Goal: Task Accomplishment & Management: Complete application form

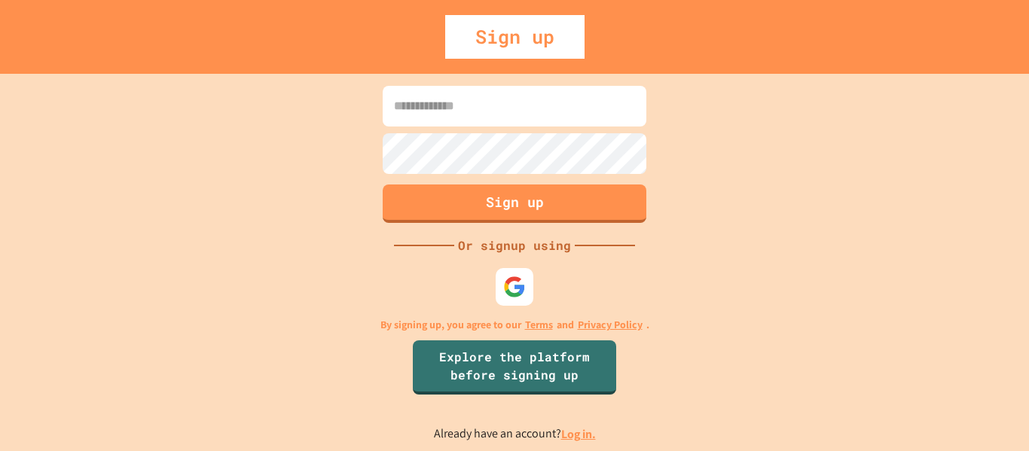
click at [468, 117] on input at bounding box center [515, 106] width 264 height 41
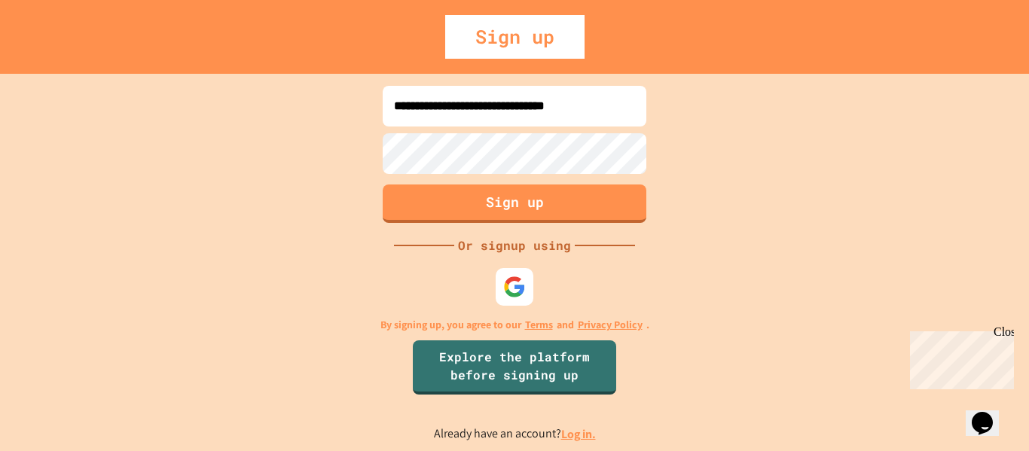
type input "**********"
click at [554, 200] on button "Sign up" at bounding box center [514, 201] width 269 height 39
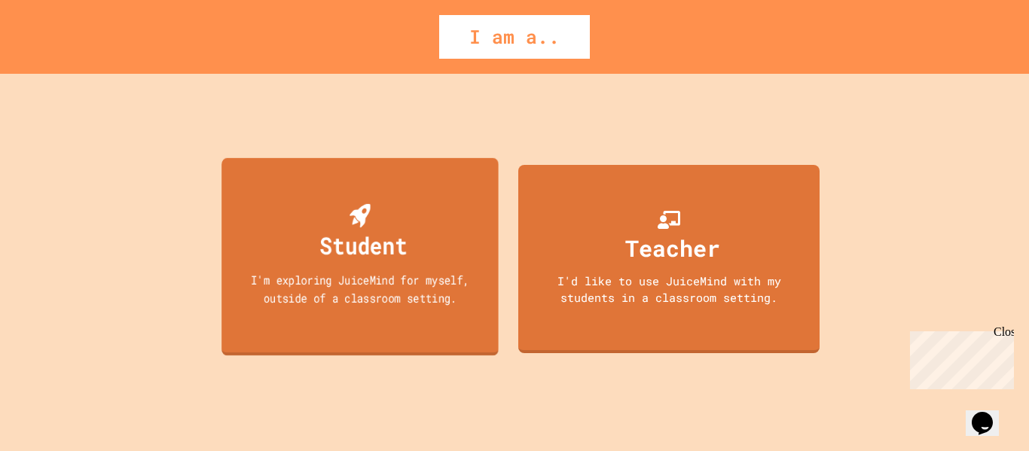
click at [459, 209] on div "Student I'm exploring JuiceMind for myself, outside of a classroom setting." at bounding box center [359, 255] width 277 height 197
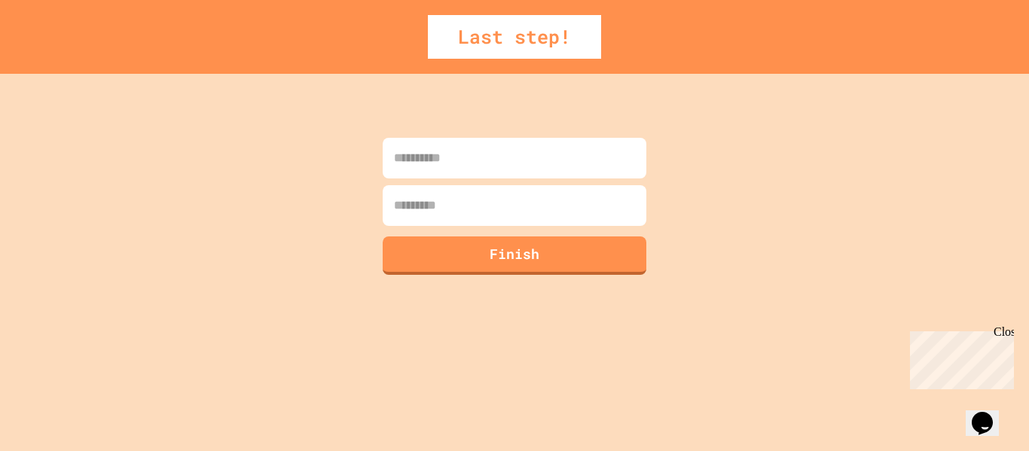
click at [465, 163] on input at bounding box center [515, 158] width 264 height 41
type input "********"
click at [499, 220] on input at bounding box center [515, 205] width 264 height 41
type input "**********"
click at [511, 256] on button "Finish" at bounding box center [514, 253] width 269 height 39
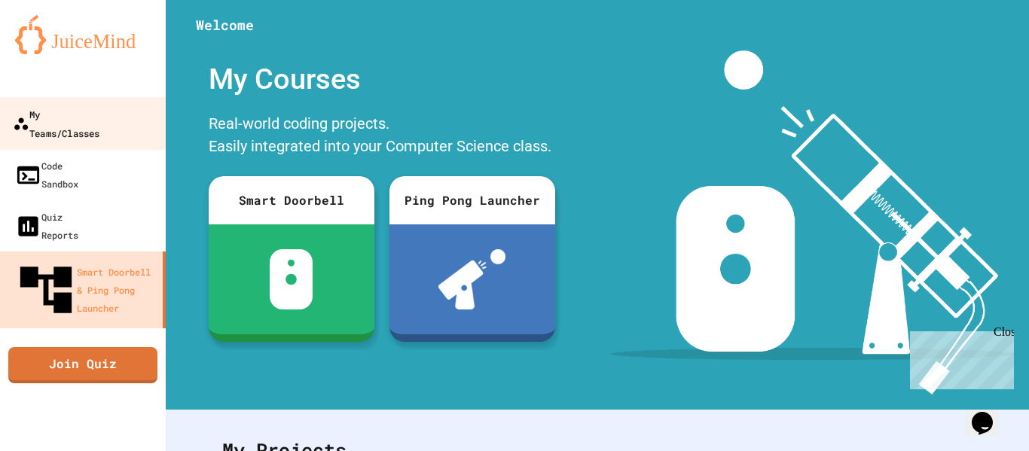
click at [93, 119] on div "My Teams/Classes" at bounding box center [56, 123] width 87 height 37
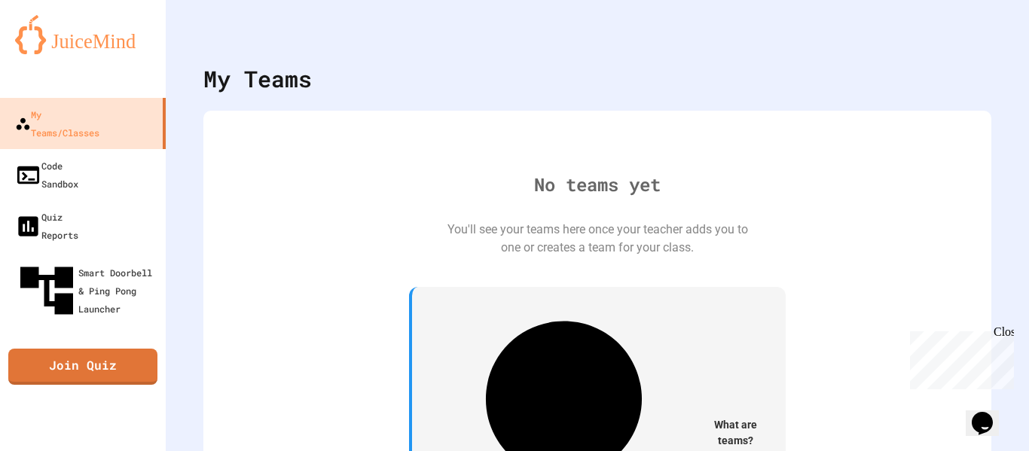
click at [1009, 337] on div "Close" at bounding box center [1002, 334] width 19 height 19
click at [857, 277] on div "No teams yet You'll see your teams here once your teacher adds you to one or cr…" at bounding box center [597, 381] width 758 height 511
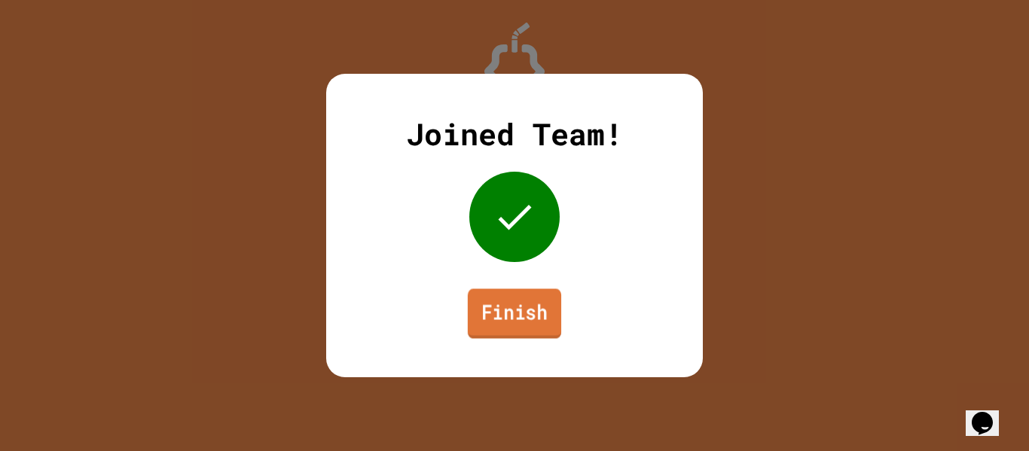
click at [522, 310] on link "Finish" at bounding box center [514, 313] width 93 height 50
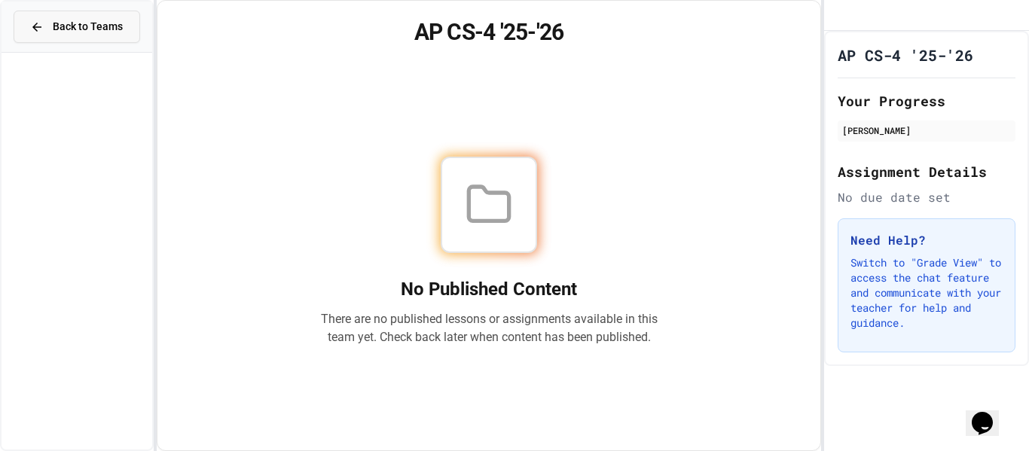
click at [105, 19] on span "Back to Teams" at bounding box center [88, 27] width 70 height 16
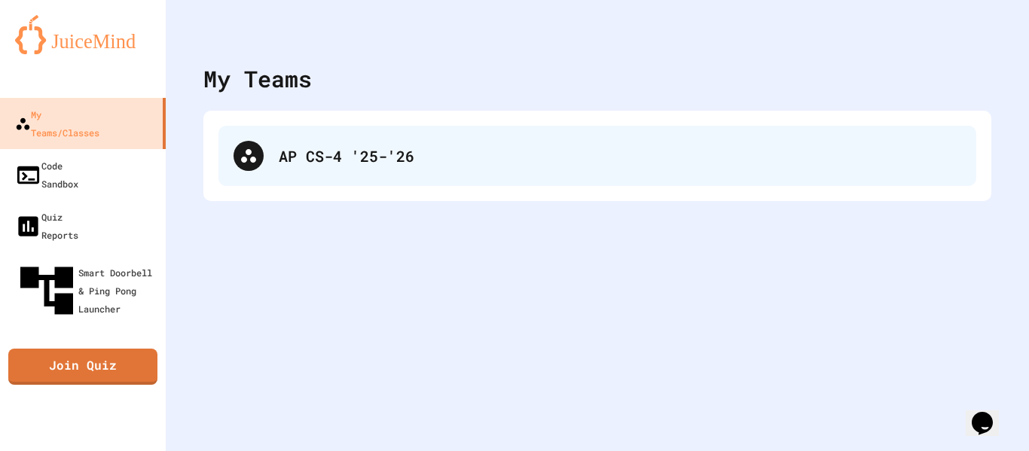
click at [267, 140] on div "AP CS-4 '25-'26" at bounding box center [597, 156] width 758 height 60
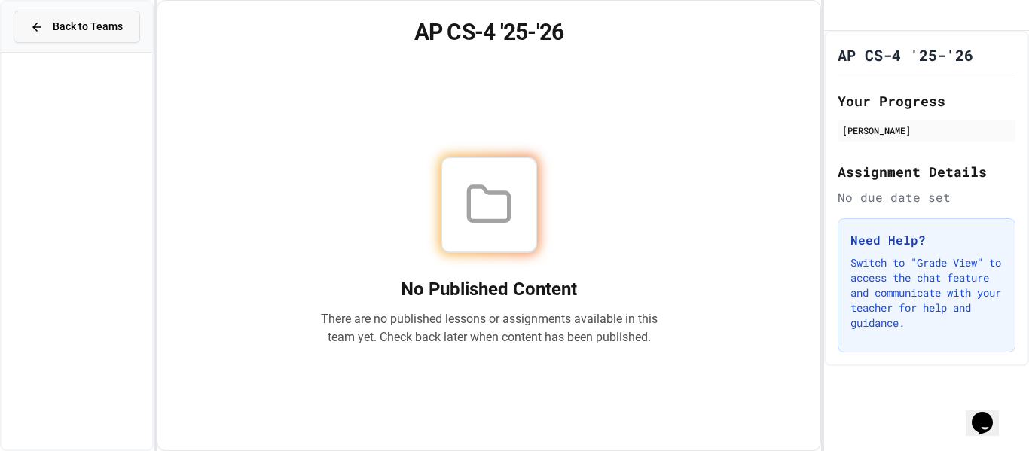
click at [105, 13] on button "Back to Teams" at bounding box center [77, 27] width 127 height 32
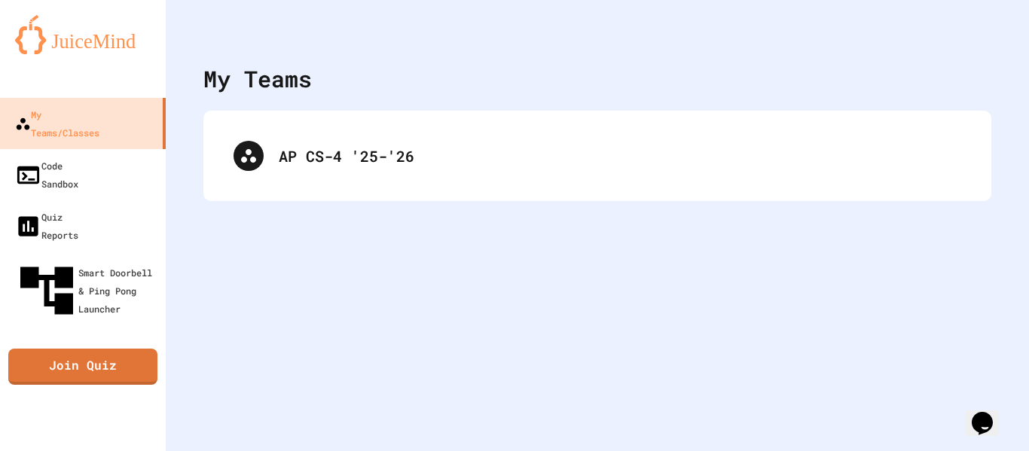
click at [89, 43] on img at bounding box center [83, 34] width 136 height 39
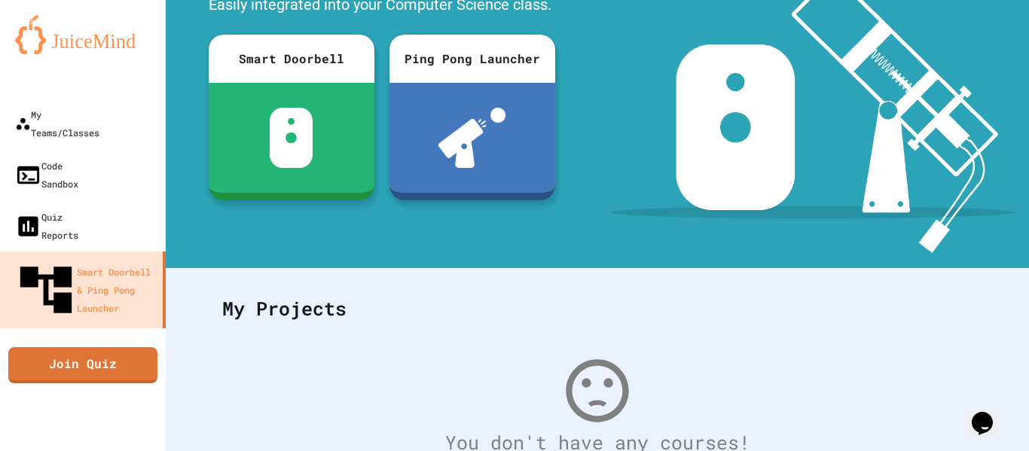
scroll to position [139, 0]
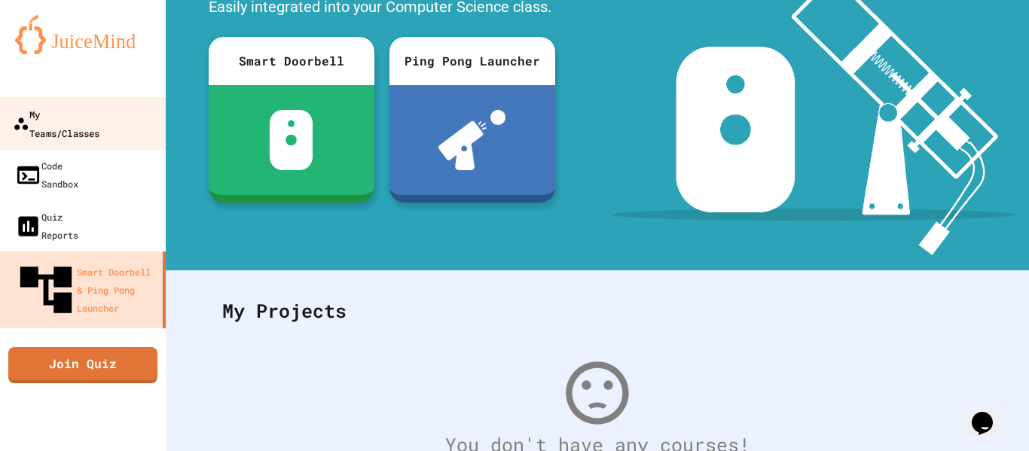
click at [66, 102] on link "My Teams/Classes" at bounding box center [83, 123] width 171 height 53
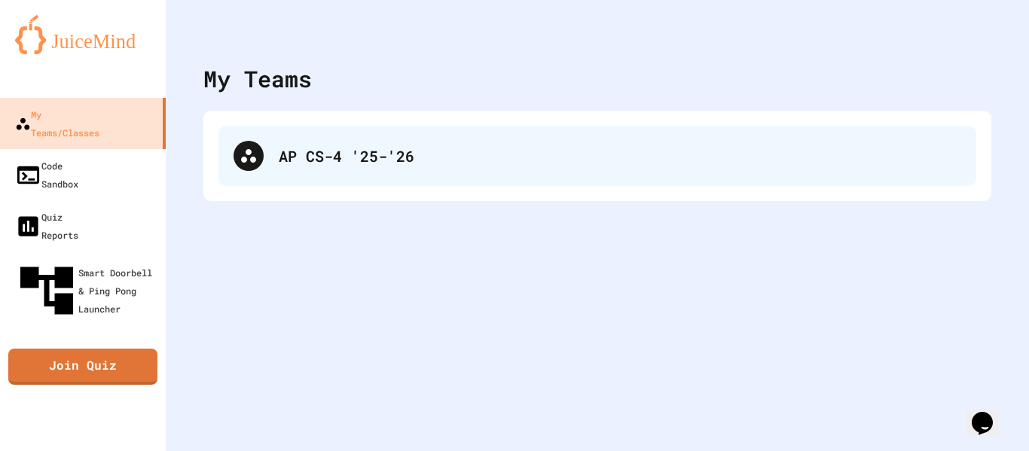
click at [406, 173] on div "AP CS-4 '25-'26" at bounding box center [597, 156] width 758 height 60
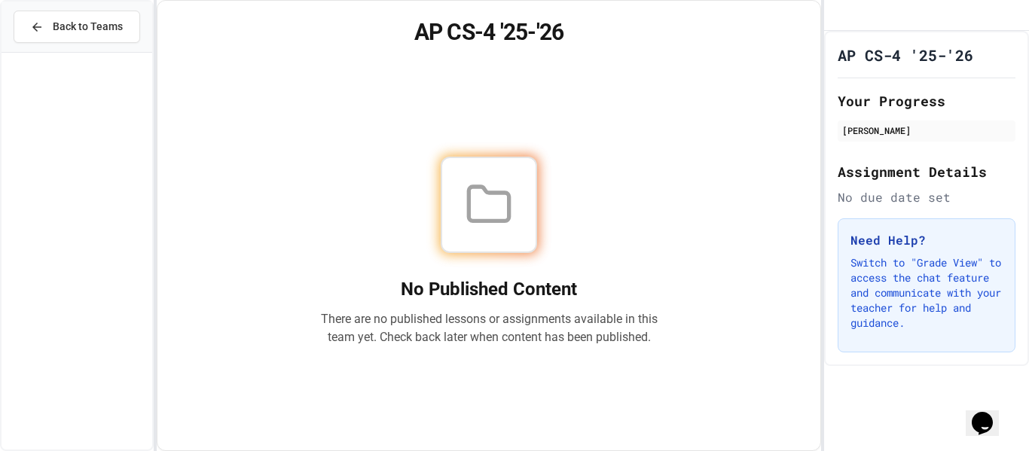
click at [82, 14] on button "Back to Teams" at bounding box center [77, 27] width 127 height 32
